Goal: Use online tool/utility: Utilize a website feature to perform a specific function

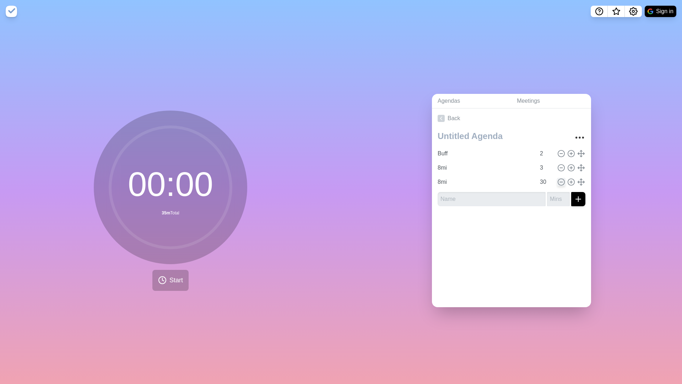
click at [560, 182] on icon at bounding box center [562, 182] width 8 height 8
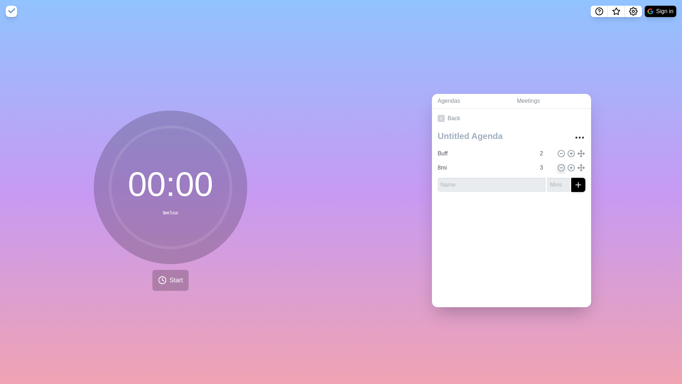
click at [560, 167] on icon at bounding box center [562, 168] width 8 height 8
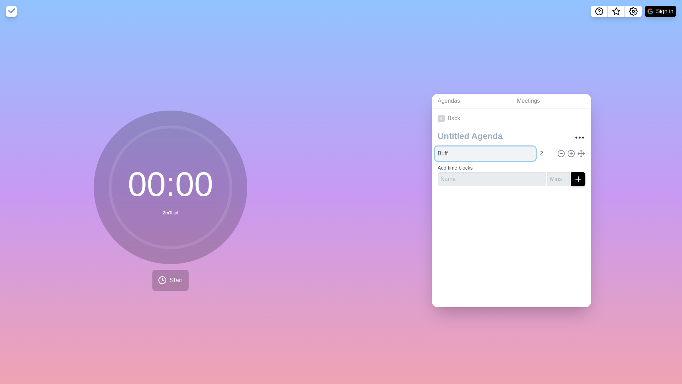
click at [503, 152] on input "Buff" at bounding box center [485, 153] width 101 height 14
type input "B"
type input "2"
click at [571, 156] on icon at bounding box center [572, 154] width 8 height 8
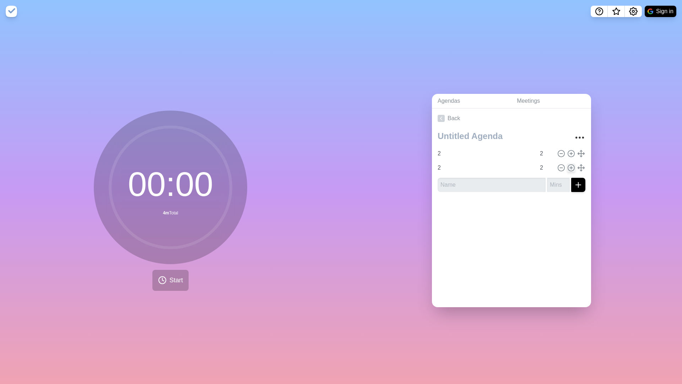
click at [569, 170] on icon at bounding box center [572, 168] width 8 height 8
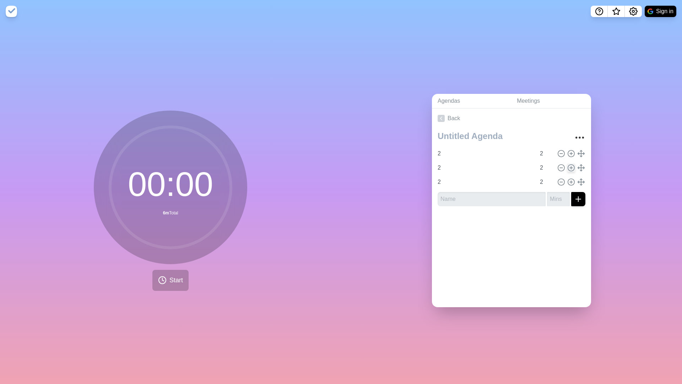
click at [569, 170] on icon at bounding box center [572, 168] width 8 height 8
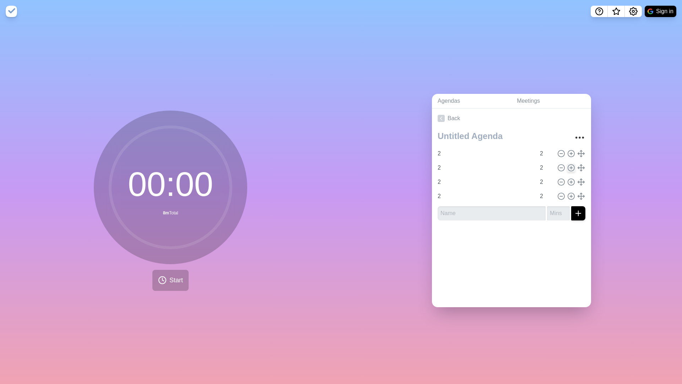
click at [569, 170] on icon at bounding box center [572, 168] width 8 height 8
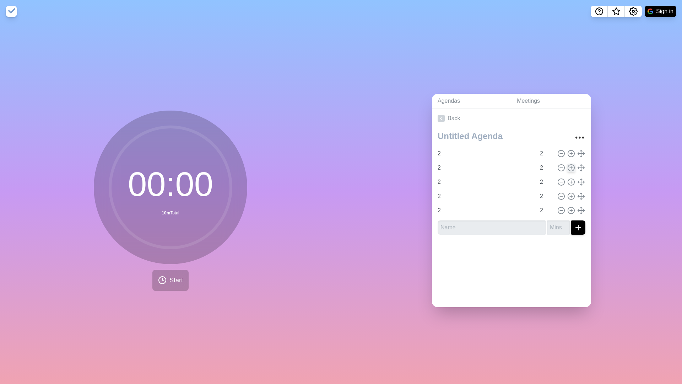
click at [569, 170] on icon at bounding box center [572, 168] width 8 height 8
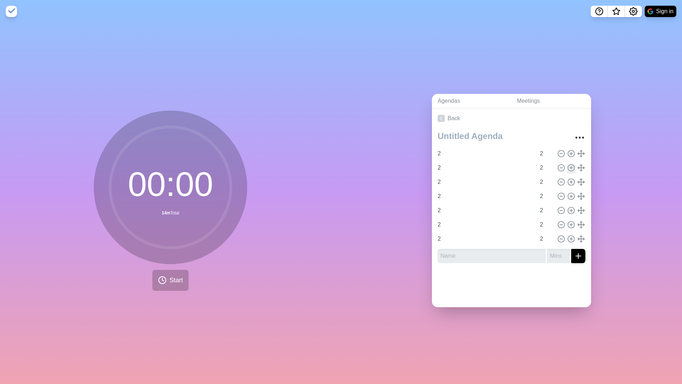
click at [569, 170] on icon at bounding box center [572, 168] width 8 height 8
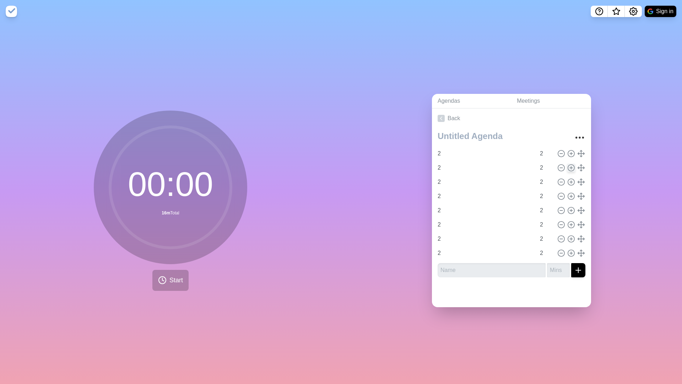
click at [569, 170] on icon at bounding box center [572, 168] width 8 height 8
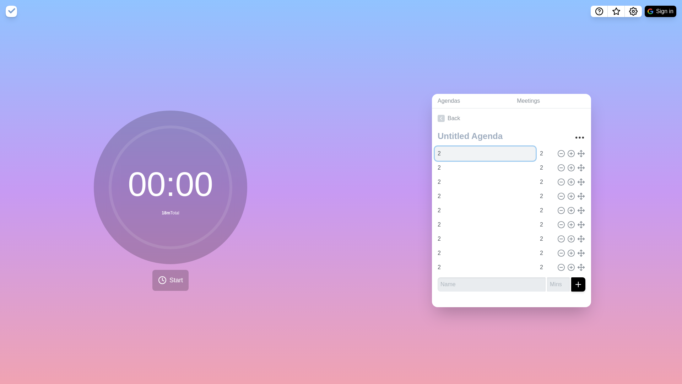
click at [441, 154] on input "2" at bounding box center [485, 153] width 101 height 14
type input "1"
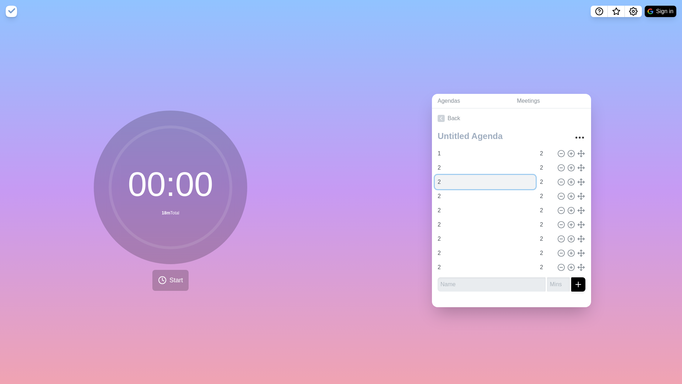
click at [461, 186] on input "2" at bounding box center [485, 182] width 101 height 14
type input "3"
click at [462, 192] on input "2" at bounding box center [485, 196] width 101 height 14
type input "4"
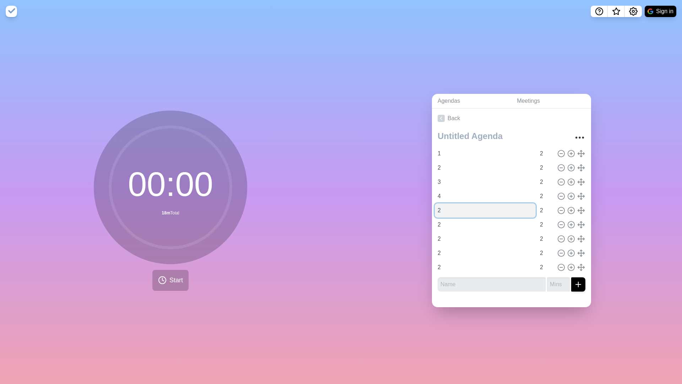
click at [466, 211] on input "2" at bounding box center [485, 210] width 101 height 14
type input "5"
click at [472, 226] on input "2" at bounding box center [485, 224] width 101 height 14
type input "6"
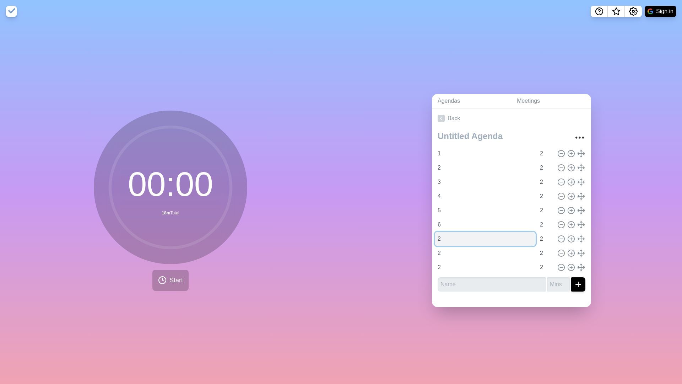
click at [483, 242] on input "2" at bounding box center [485, 239] width 101 height 14
type input "7"
click at [564, 253] on icon at bounding box center [562, 253] width 8 height 8
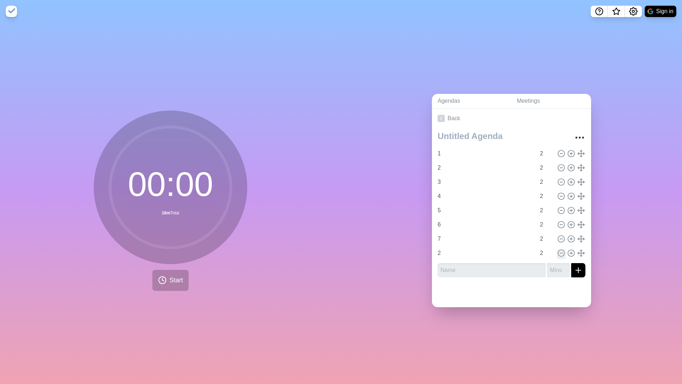
click at [560, 253] on icon at bounding box center [562, 253] width 8 height 8
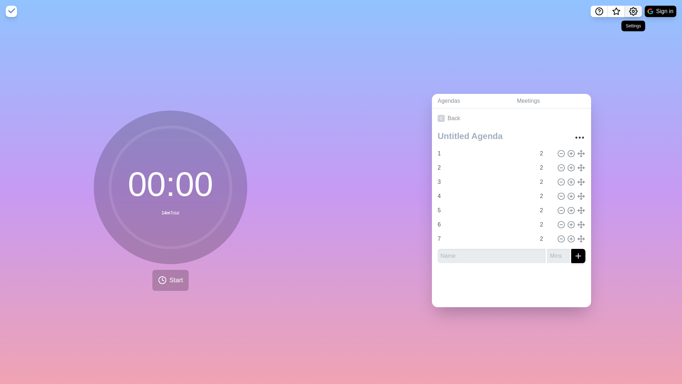
click at [635, 15] on icon "Settings" at bounding box center [633, 11] width 9 height 9
click at [606, 25] on p "Preferences" at bounding box center [610, 27] width 31 height 9
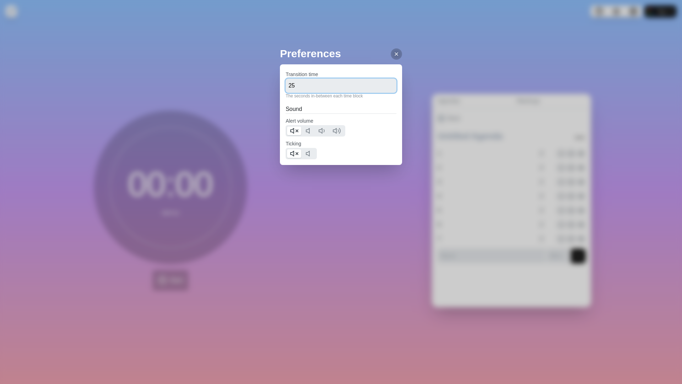
click at [308, 82] on input "25" at bounding box center [341, 86] width 111 height 14
type input "2"
click at [329, 85] on input "40" at bounding box center [341, 86] width 111 height 14
type input "4"
click at [329, 85] on input "1" at bounding box center [341, 86] width 111 height 14
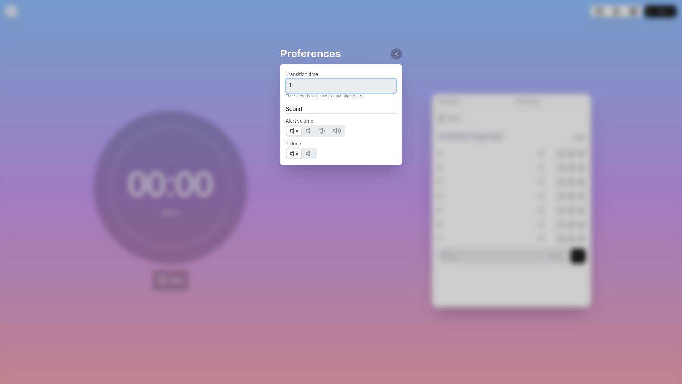
type input "1"
click at [347, 189] on div "Preferences Transition time 1 The seconds in-between each time block Sound Aler…" at bounding box center [341, 119] width 122 height 148
click at [399, 51] on div at bounding box center [396, 53] width 11 height 11
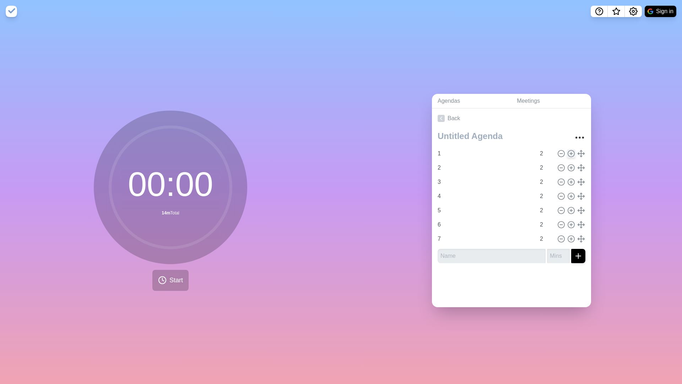
click at [573, 154] on icon at bounding box center [572, 154] width 8 height 8
type input "1"
type input "2"
type input "3"
type input "4"
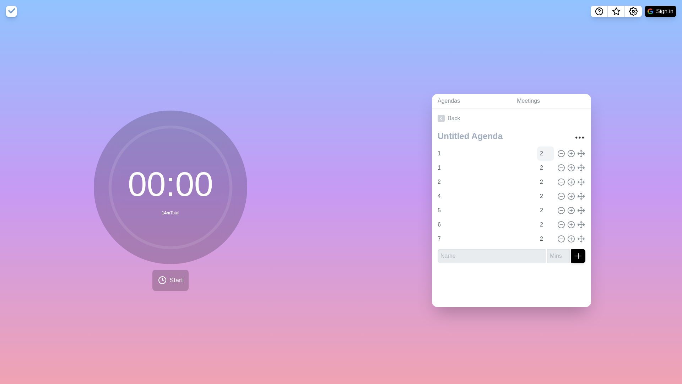
type input "5"
type input "6"
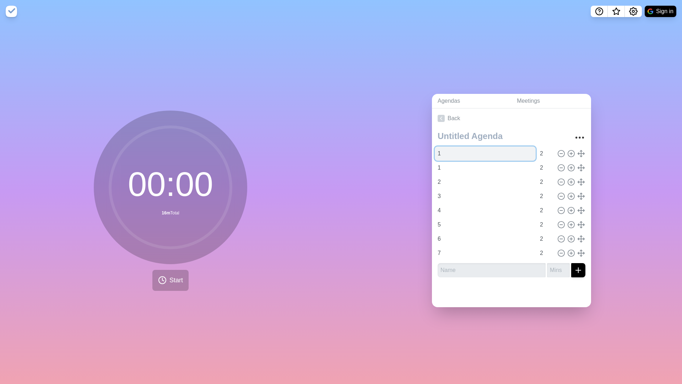
click at [499, 150] on input "1" at bounding box center [485, 153] width 101 height 14
type input "Buff"
click at [396, 198] on div "Agendas Meetings Back Buff 2 1 2 2 2 3 2 4 2 5 2 6 2 7 2" at bounding box center [511, 203] width 341 height 361
click at [551, 154] on input "2" at bounding box center [545, 153] width 17 height 14
type input "6"
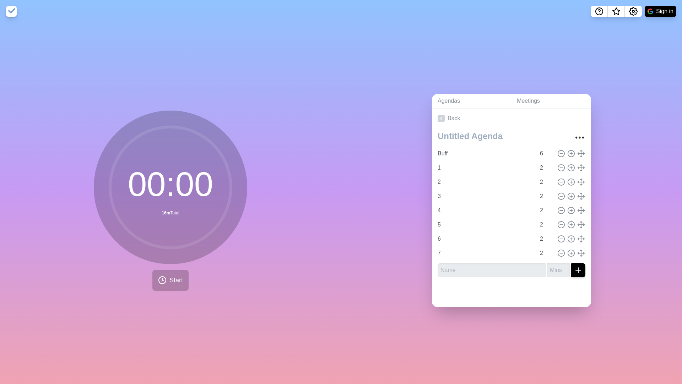
click at [339, 238] on div "00 : 00 16m Total Start" at bounding box center [170, 203] width 341 height 361
click at [529, 155] on input "Buff" at bounding box center [485, 153] width 101 height 14
click at [548, 154] on input "6" at bounding box center [545, 153] width 17 height 14
type input "4"
drag, startPoint x: 370, startPoint y: 206, endPoint x: 366, endPoint y: 207, distance: 3.6
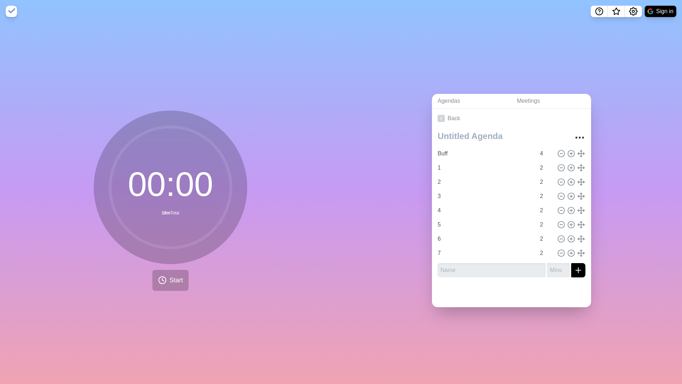
click at [372, 206] on div "Agendas Meetings Back Buff 4 1 2 2 2 3 2 4 2 5 2 6 2 7 2" at bounding box center [511, 203] width 341 height 361
click at [173, 283] on span "Start" at bounding box center [177, 280] width 14 height 10
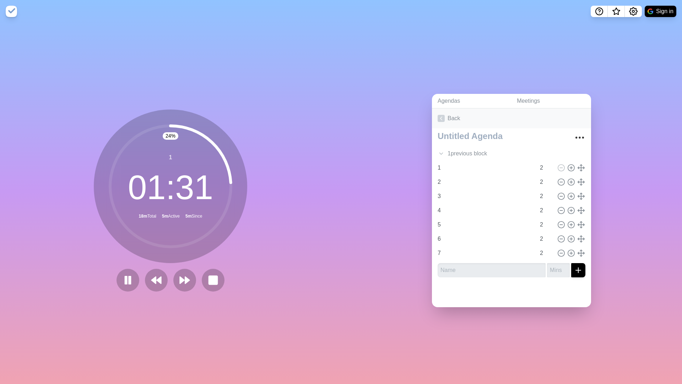
click at [442, 120] on polyline at bounding box center [442, 118] width 2 height 3
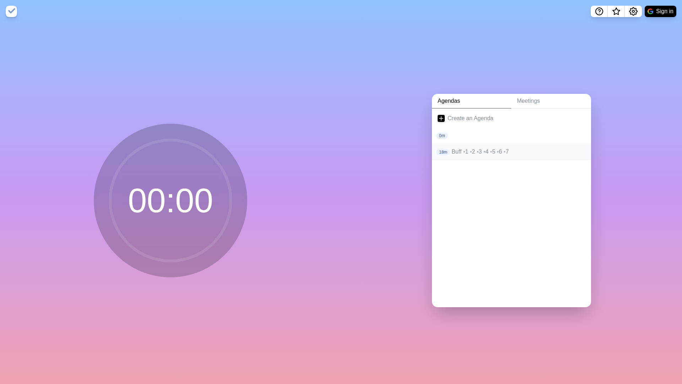
click at [449, 152] on p "18m" at bounding box center [443, 152] width 14 height 6
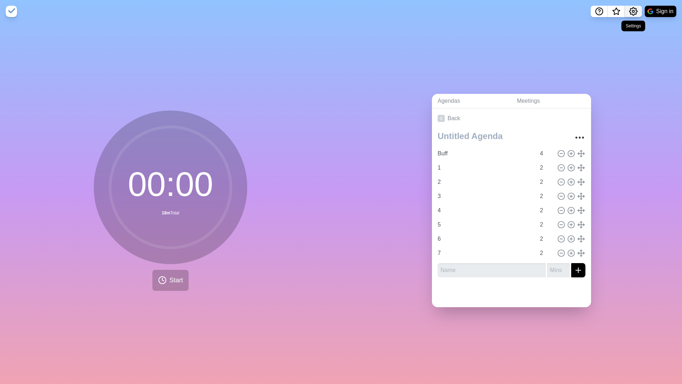
click at [634, 7] on icon "Settings" at bounding box center [633, 11] width 9 height 9
click at [613, 23] on p "Preferences" at bounding box center [610, 27] width 31 height 9
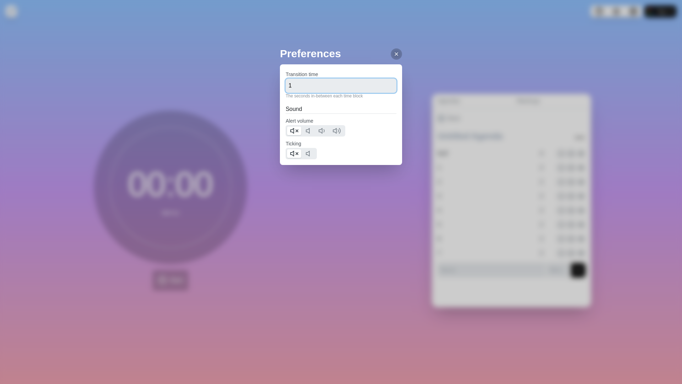
click at [348, 87] on input "1" at bounding box center [341, 86] width 111 height 14
type input "40"
click at [364, 182] on div "Preferences Transition time 40 The seconds in-between each time block Sound Ale…" at bounding box center [341, 119] width 122 height 148
click at [399, 52] on icon at bounding box center [397, 54] width 6 height 6
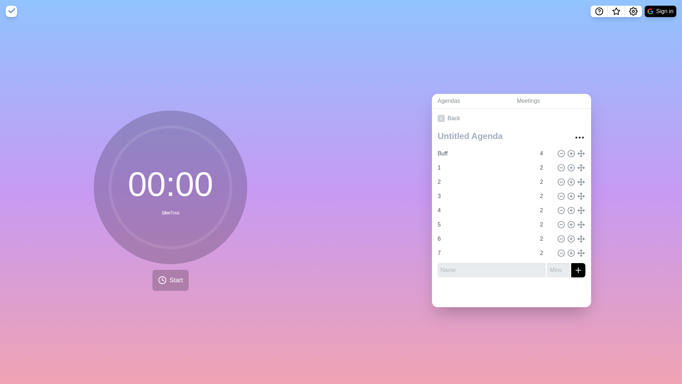
click at [168, 264] on div "00 : 00 18m Total" at bounding box center [171, 188] width 154 height 154
click at [172, 281] on span "Start" at bounding box center [177, 280] width 14 height 10
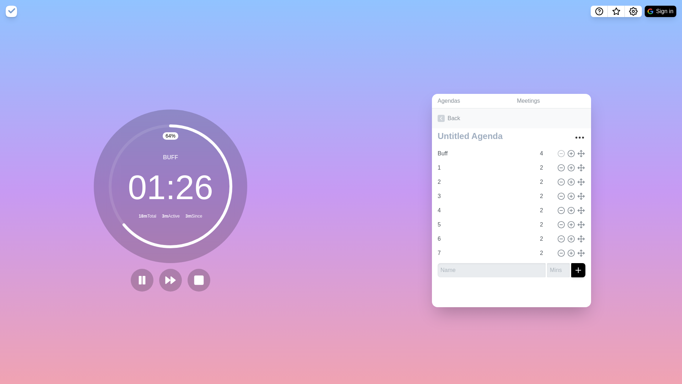
click at [441, 117] on icon at bounding box center [441, 118] width 7 height 7
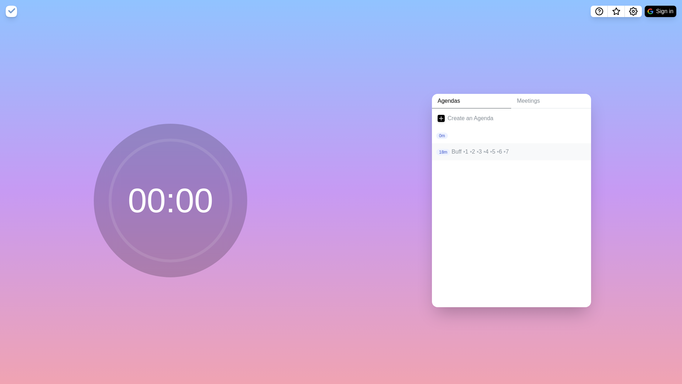
click at [463, 157] on div "18m Buff • 1 • 2 • 3 • 4 • 5 • 6 • 7" at bounding box center [511, 151] width 159 height 17
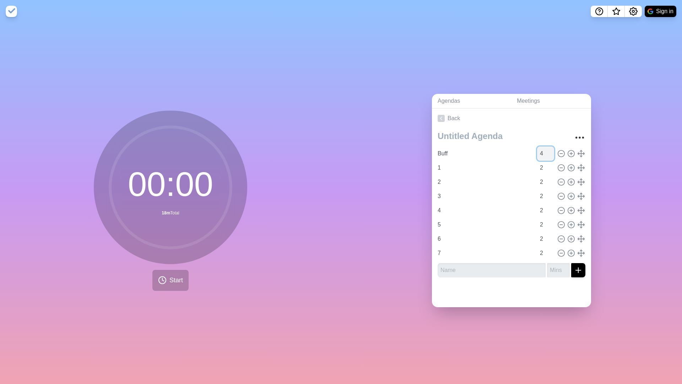
click at [539, 153] on input "4" at bounding box center [545, 153] width 17 height 14
type input "4"
click at [553, 153] on input "4" at bounding box center [545, 153] width 17 height 14
type input "12"
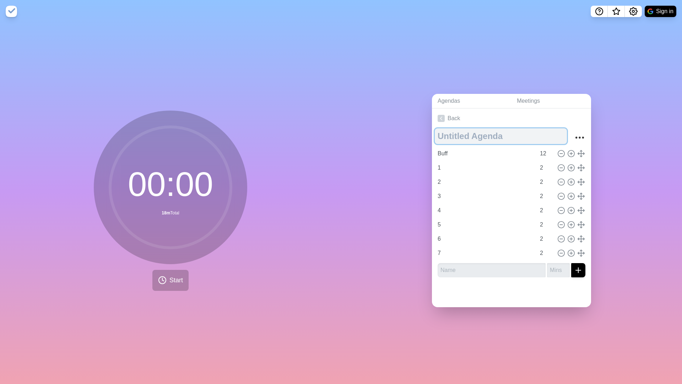
click at [555, 131] on textarea at bounding box center [501, 136] width 132 height 16
click at [389, 189] on div "Agendas Meetings Back Buff 12 1 2 2 2 3 2 4 2 5 2 6 2 7 2" at bounding box center [511, 203] width 341 height 361
click at [174, 275] on span "Start" at bounding box center [177, 280] width 14 height 10
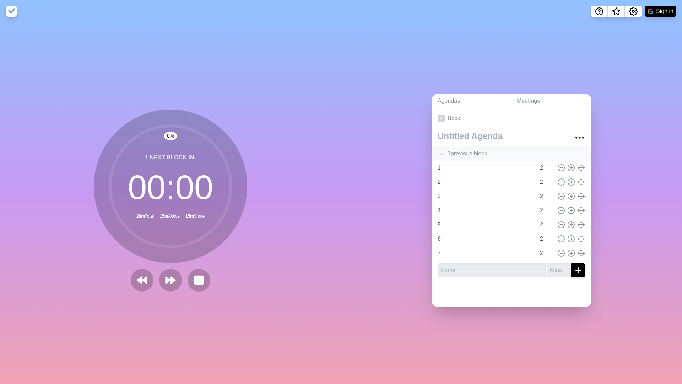
click at [452, 150] on div "1 previous block" at bounding box center [511, 153] width 159 height 14
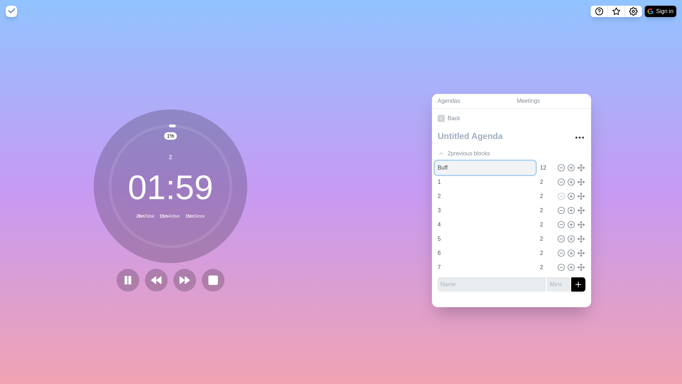
click at [452, 167] on input "Buff" at bounding box center [485, 168] width 101 height 14
click at [156, 281] on polygon at bounding box center [153, 279] width 5 height 7
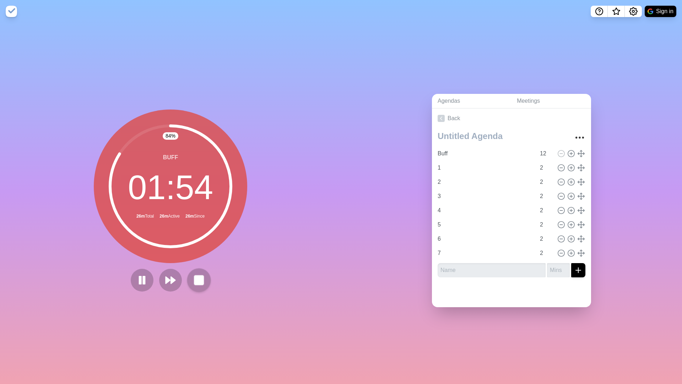
click at [198, 283] on rect at bounding box center [198, 279] width 9 height 9
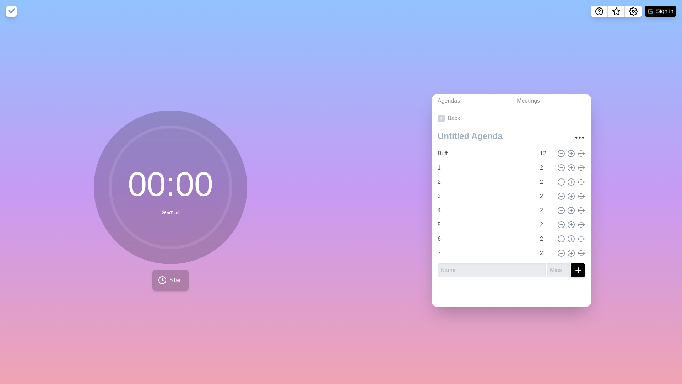
click at [166, 283] on icon at bounding box center [162, 280] width 9 height 9
